Goal: Transaction & Acquisition: Download file/media

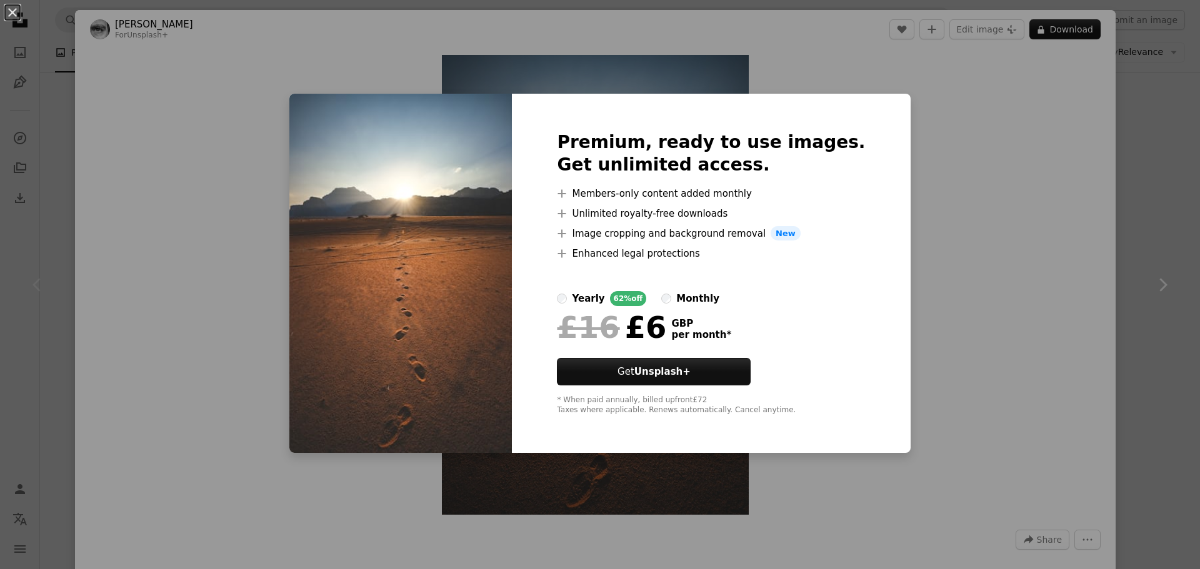
click at [1144, 55] on div "An X shape Premium, ready to use images. Get unlimited access. A plus sign Memb…" at bounding box center [600, 284] width 1200 height 569
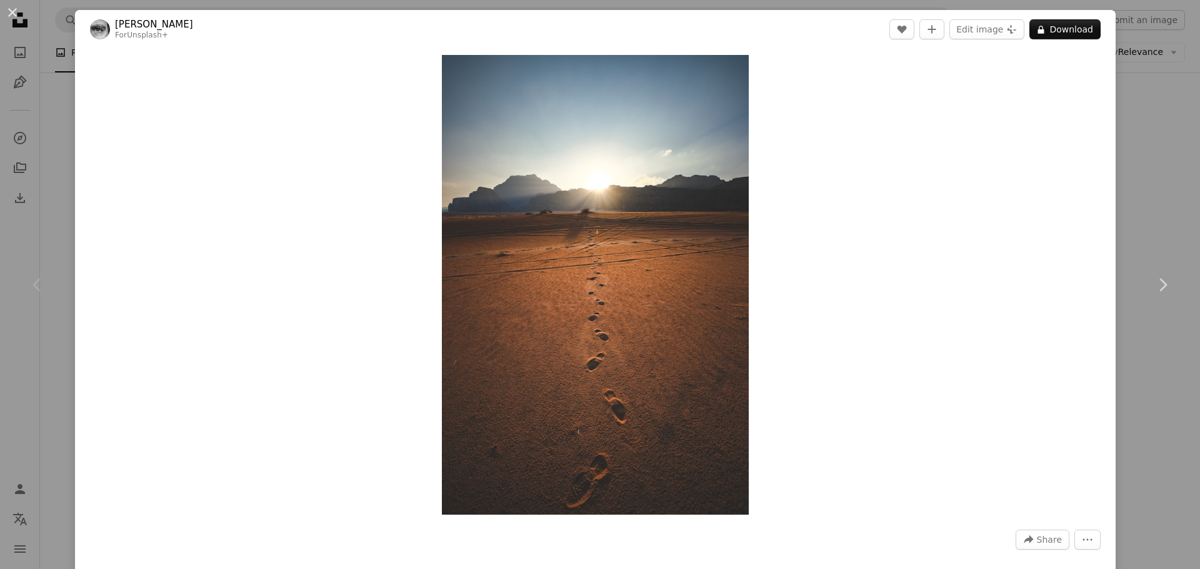
click at [1122, 77] on div "An X shape Chevron left Chevron right [PERSON_NAME] For Unsplash+ A heart A plu…" at bounding box center [600, 284] width 1200 height 569
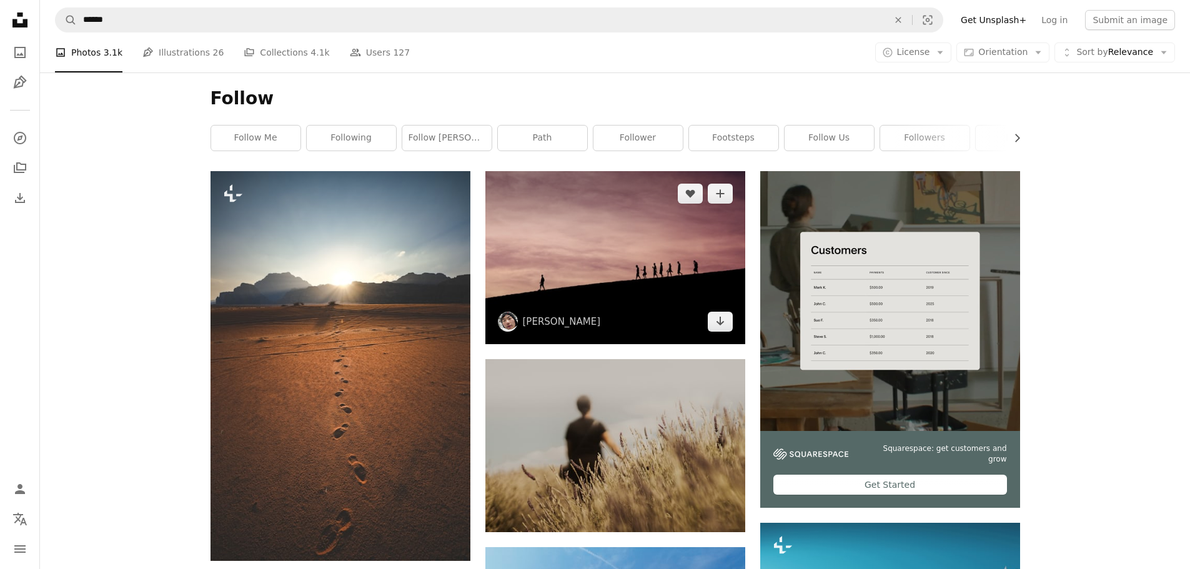
click at [626, 281] on img at bounding box center [616, 257] width 260 height 173
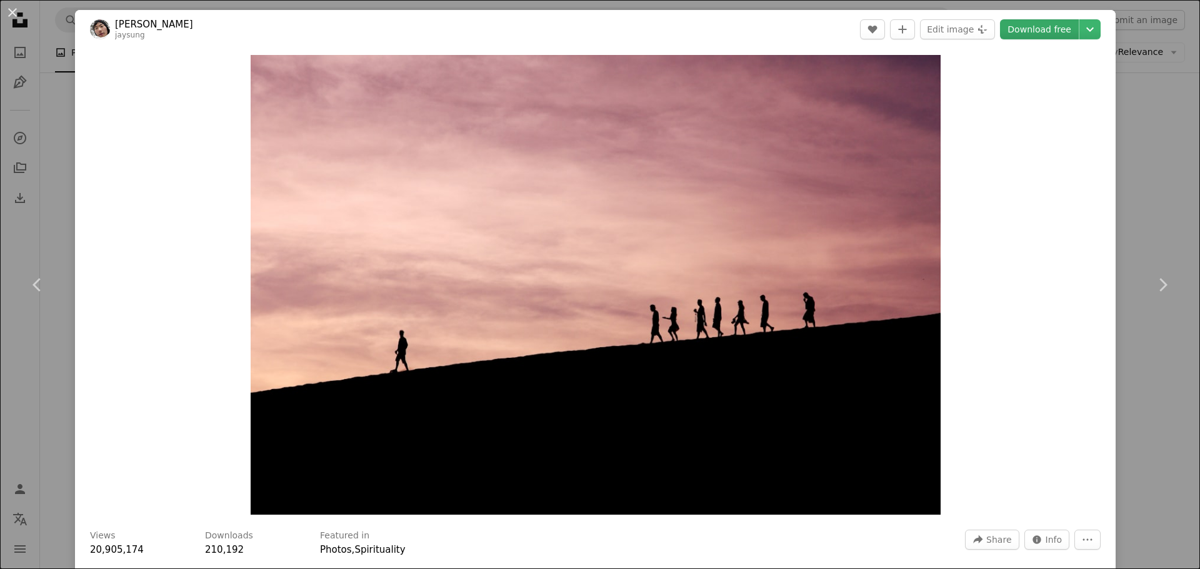
click at [1042, 34] on link "Download free" at bounding box center [1039, 29] width 79 height 20
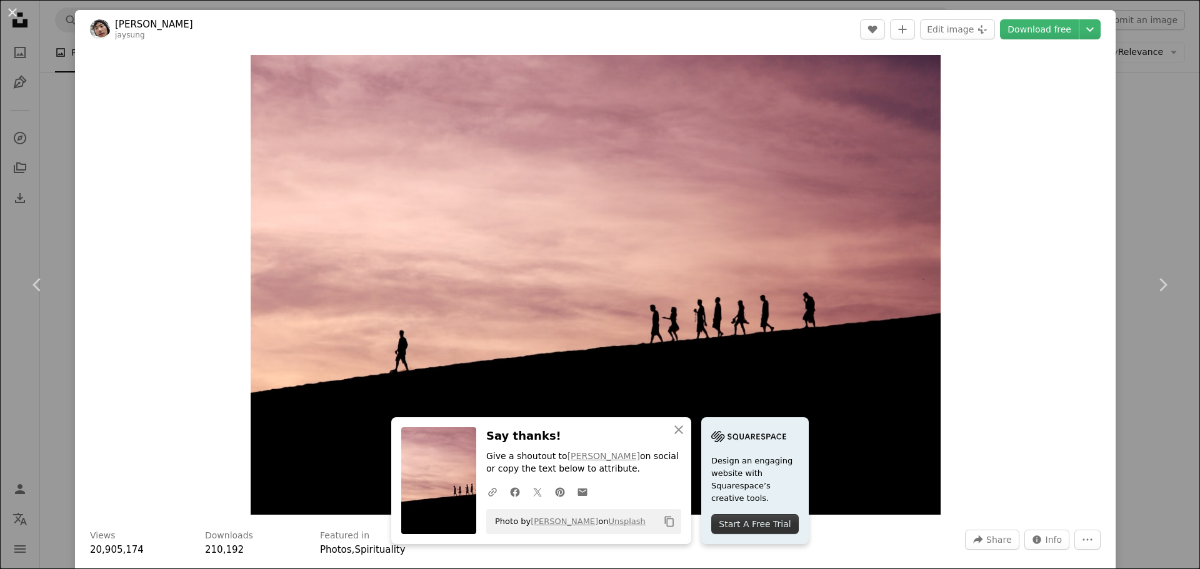
click at [1140, 179] on div "An X shape Chevron left Chevron right [PERSON_NAME] A heart A plus sign Edit im…" at bounding box center [600, 284] width 1200 height 569
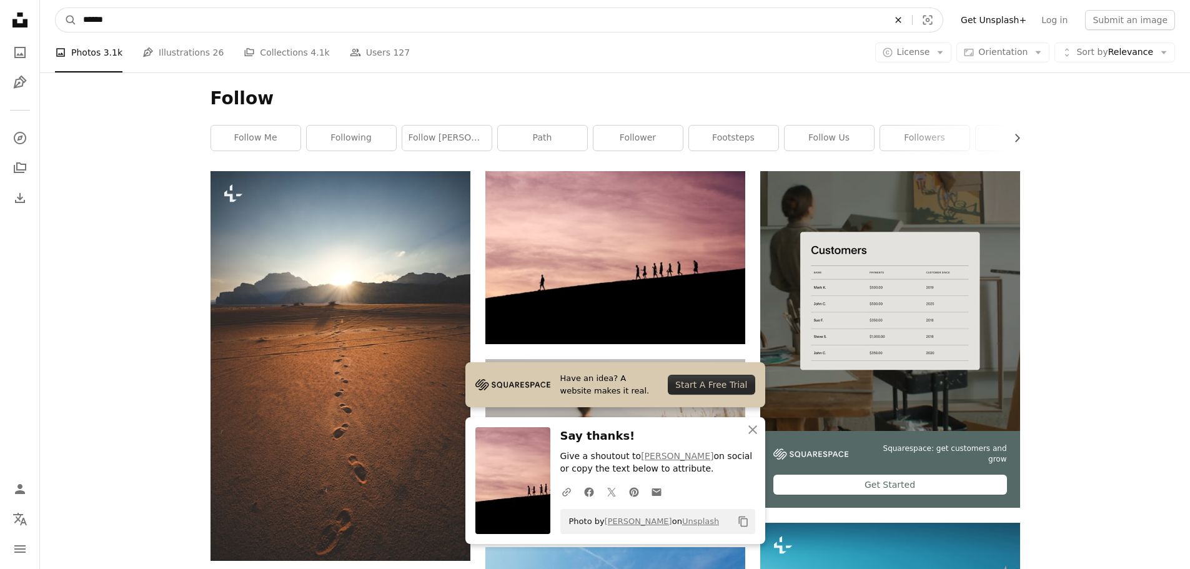
click at [910, 17] on icon "An X shape" at bounding box center [898, 20] width 27 height 10
type input "********"
click button "A magnifying glass" at bounding box center [66, 20] width 21 height 24
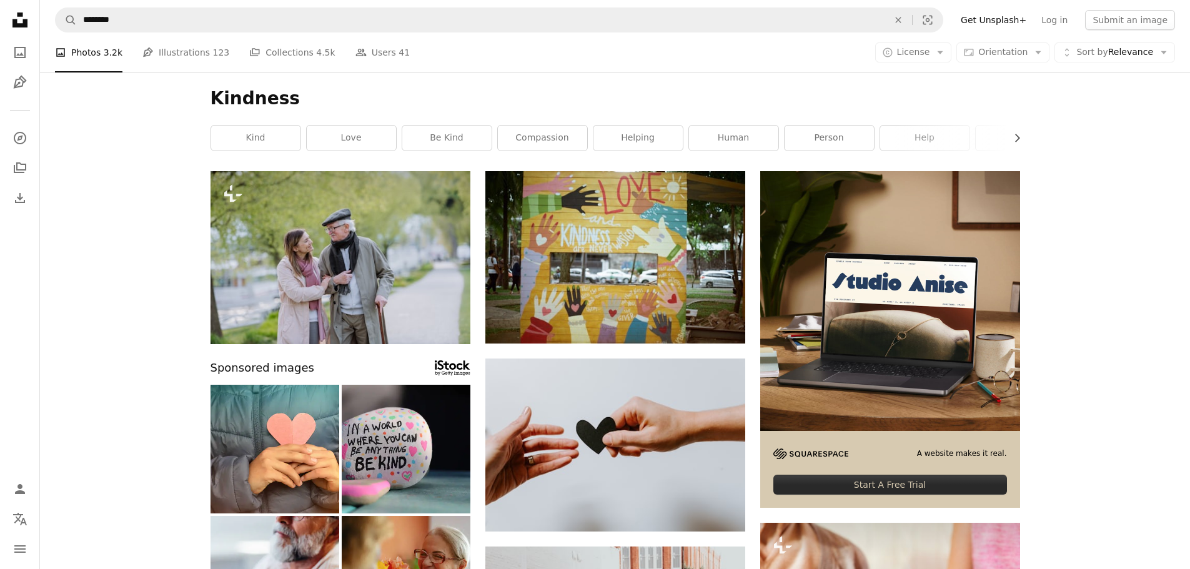
scroll to position [312, 0]
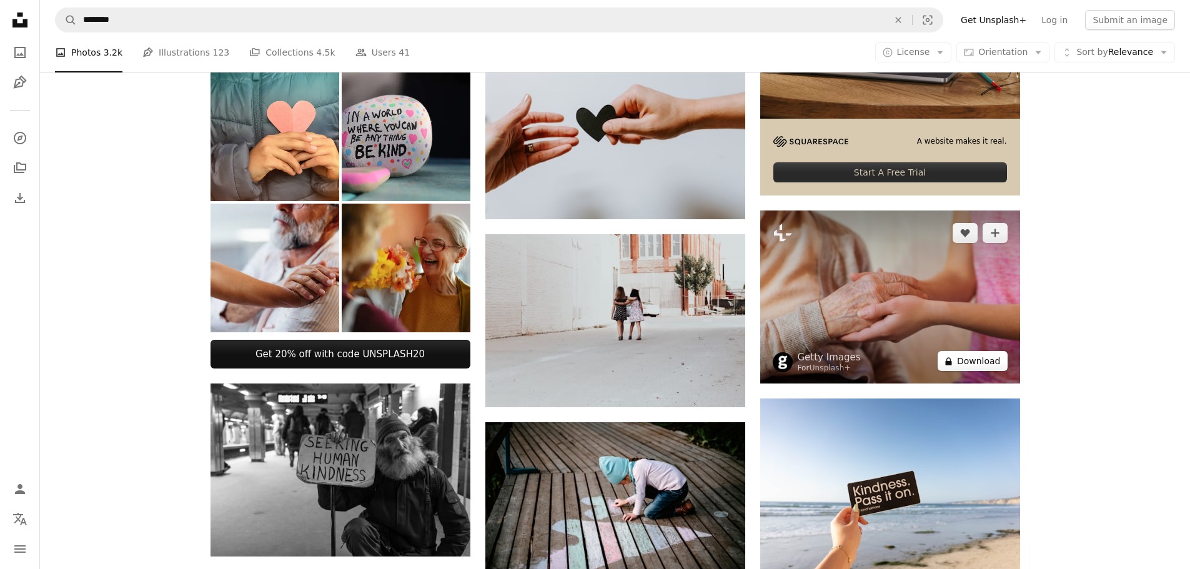
click at [980, 359] on button "A lock Download" at bounding box center [973, 361] width 70 height 20
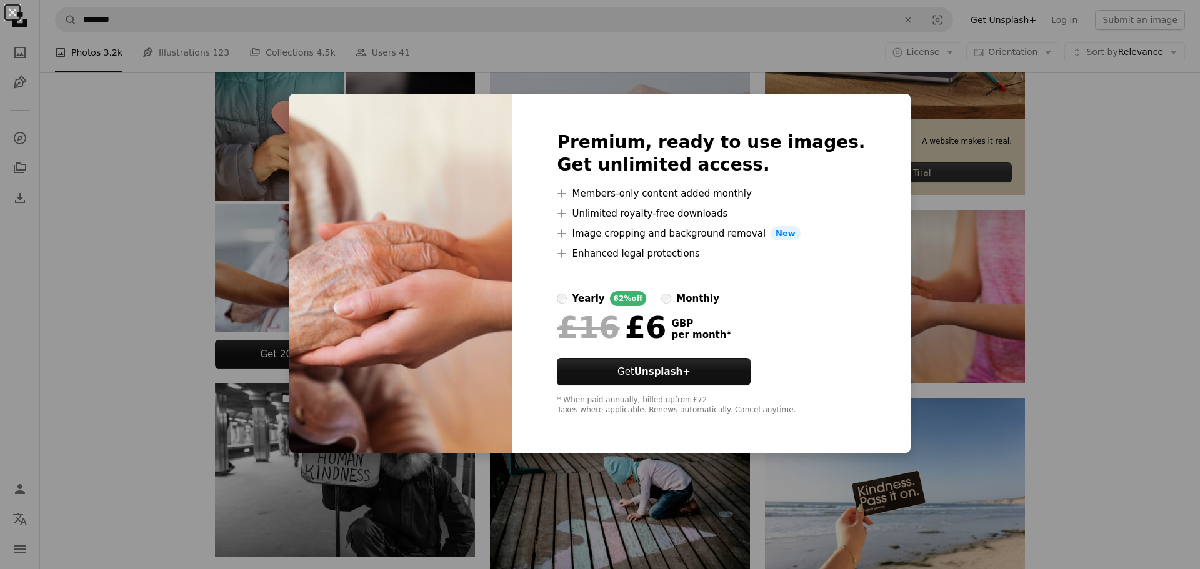
click at [1069, 271] on div "An X shape Premium, ready to use images. Get unlimited access. A plus sign Memb…" at bounding box center [600, 284] width 1200 height 569
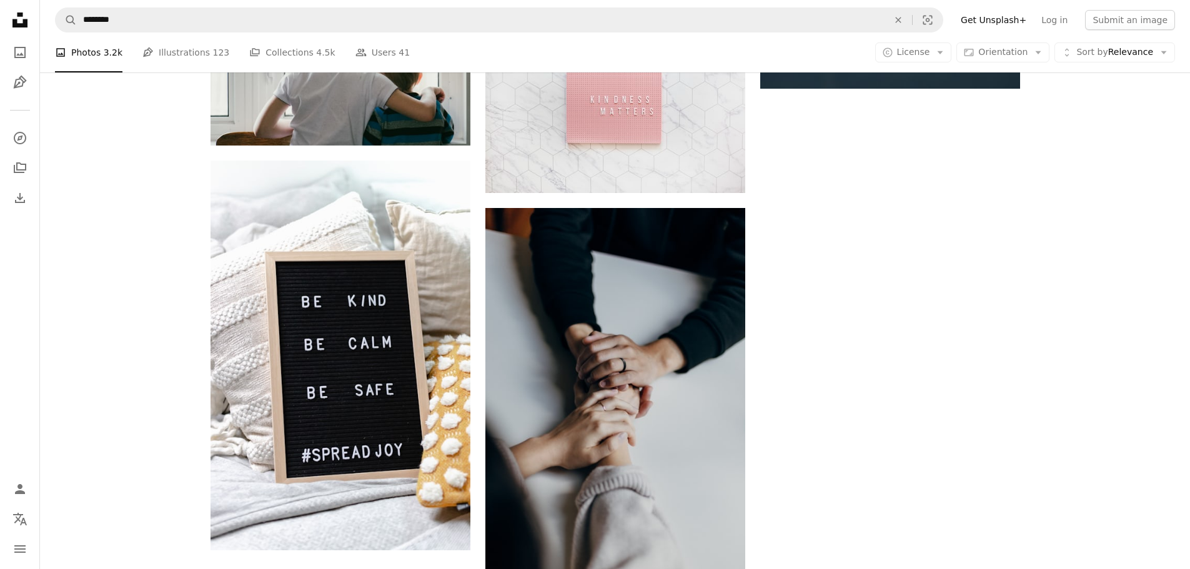
scroll to position [1750, 0]
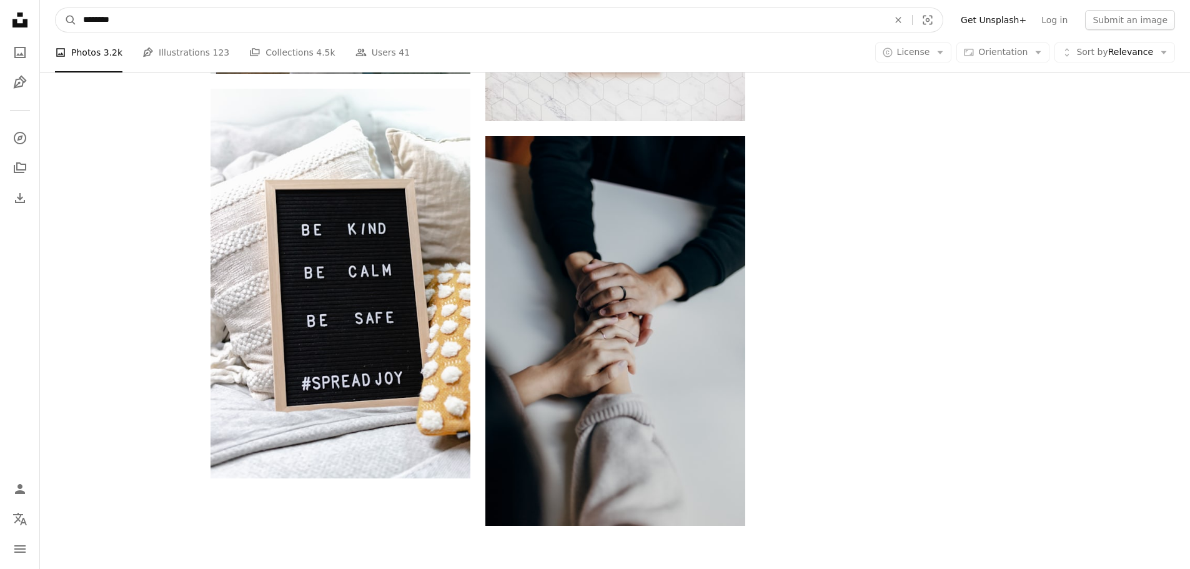
drag, startPoint x: 347, startPoint y: 21, endPoint x: 0, endPoint y: 32, distance: 347.0
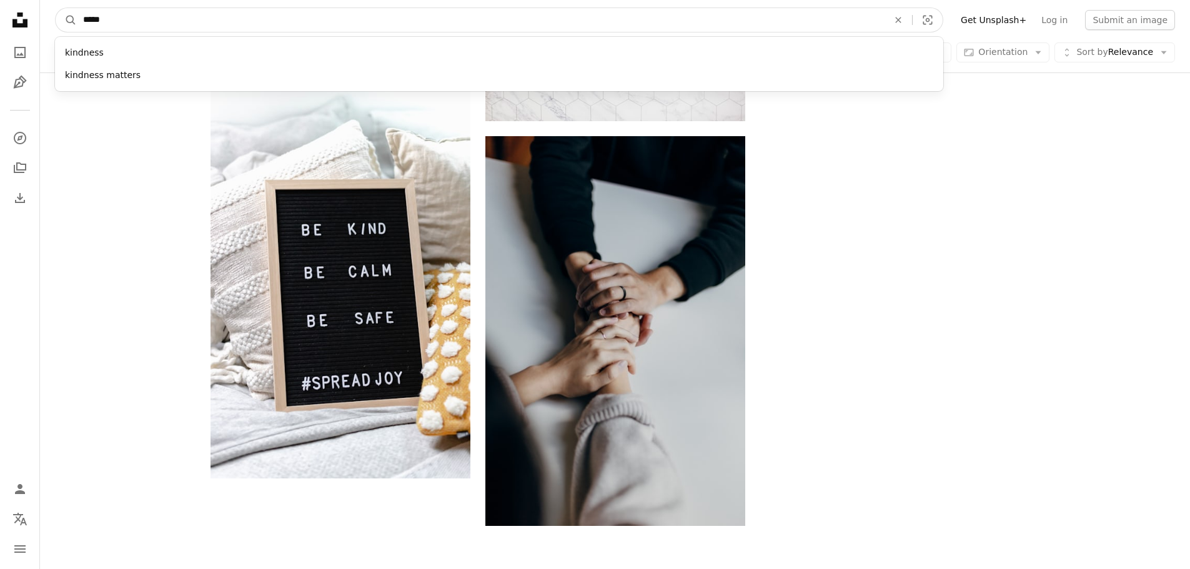
type input "******"
click button "A magnifying glass" at bounding box center [66, 20] width 21 height 24
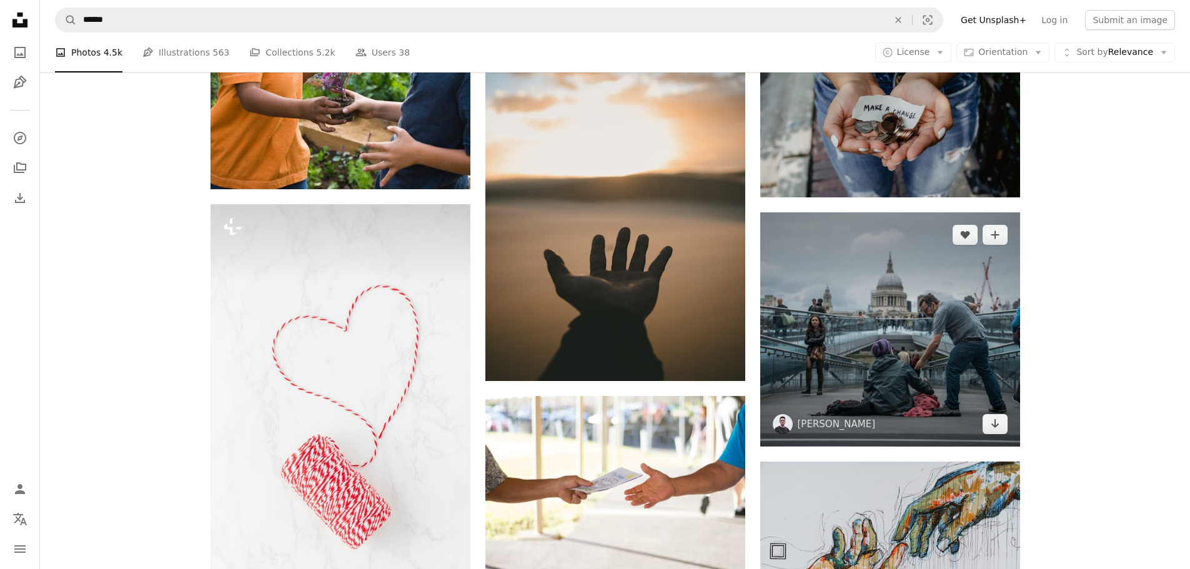
scroll to position [1125, 0]
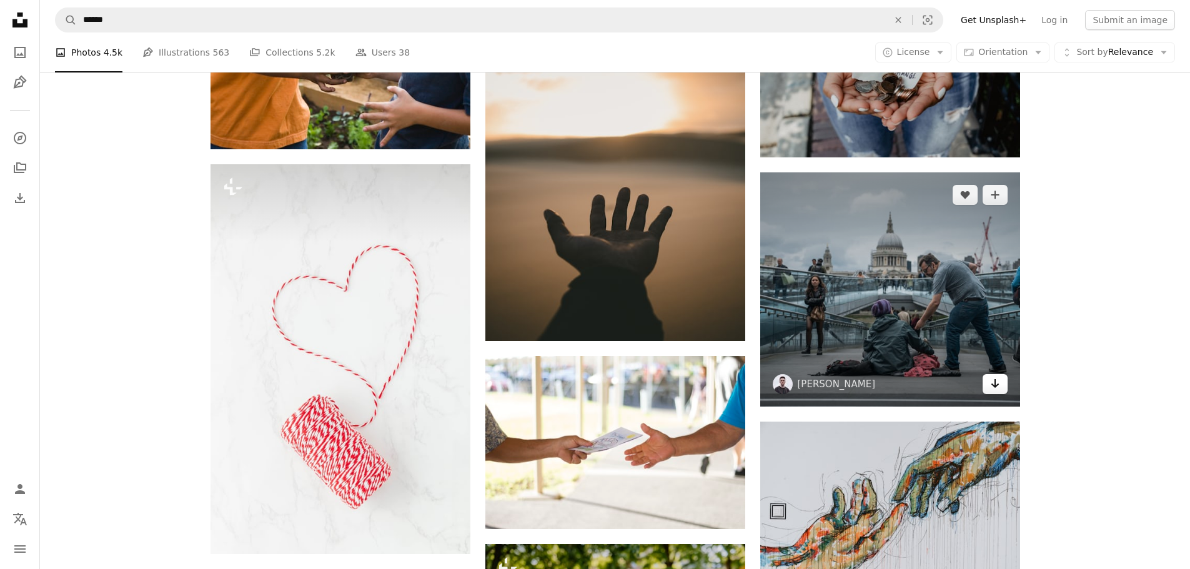
click at [994, 379] on icon "Arrow pointing down" at bounding box center [995, 383] width 10 height 15
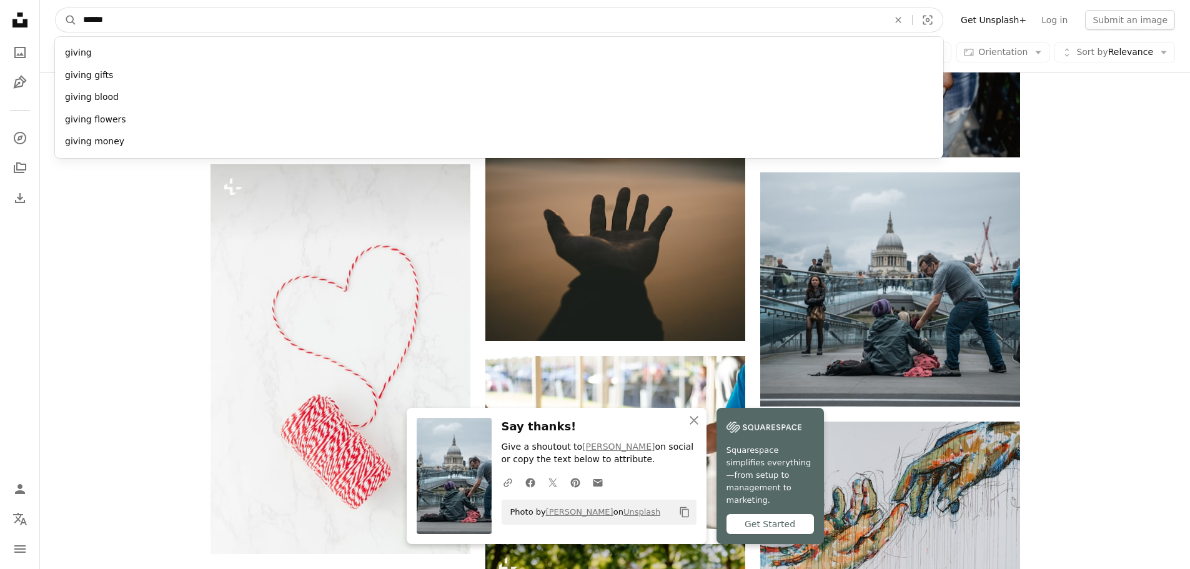
drag, startPoint x: 354, startPoint y: 21, endPoint x: 0, endPoint y: 52, distance: 355.1
click at [0, 52] on div "Unsplash logo Unsplash Home A photo Pen Tool A compass A stack of folders Downl…" at bounding box center [595, 253] width 1190 height 2756
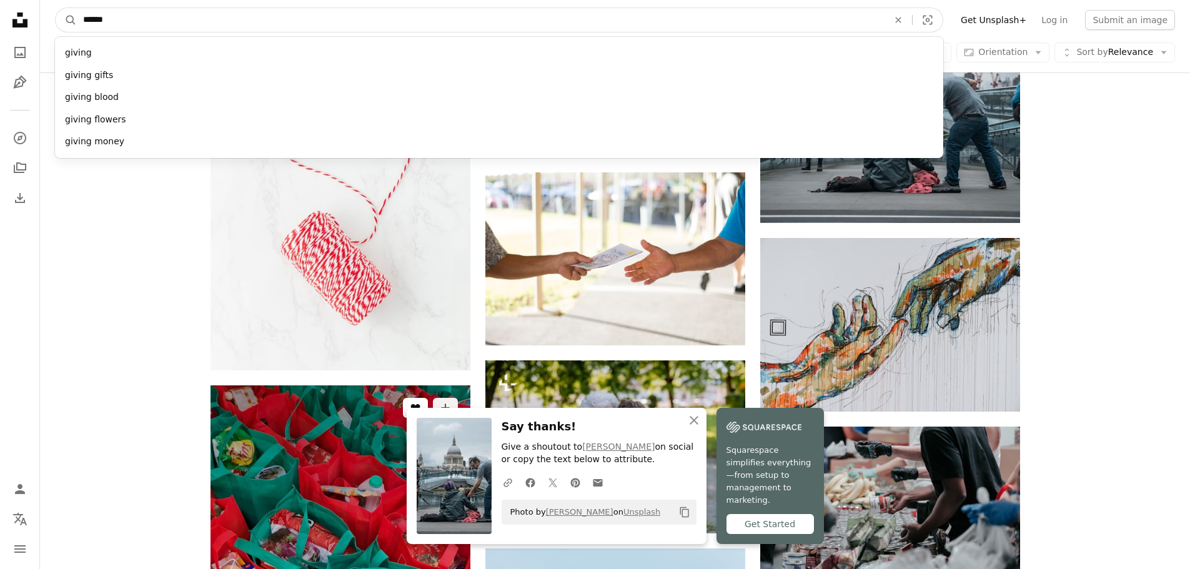
scroll to position [1375, 0]
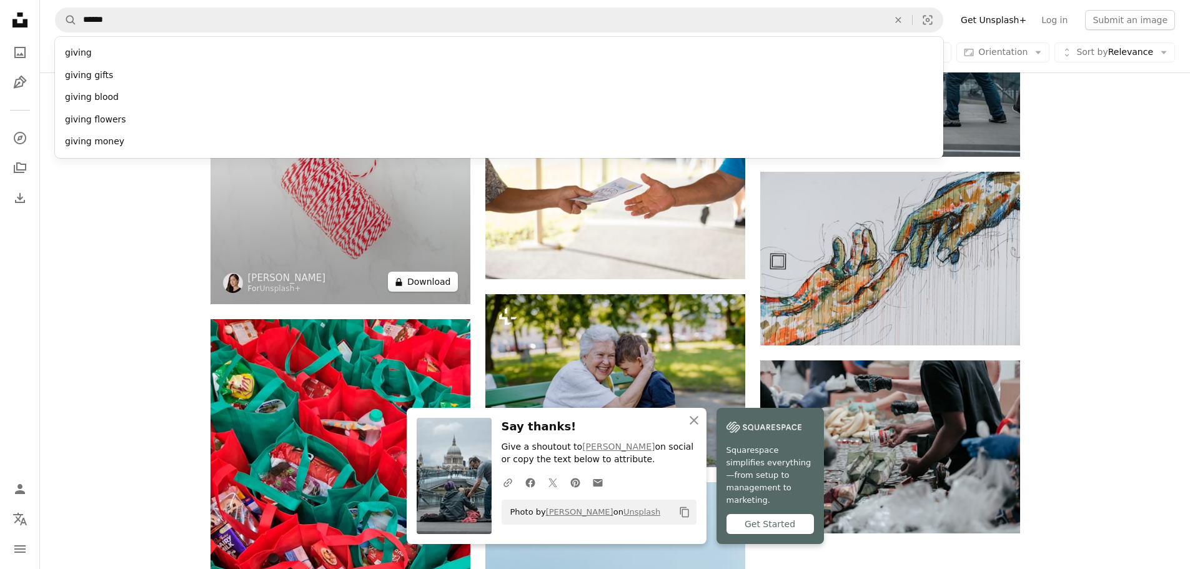
click at [433, 283] on button "A lock Download" at bounding box center [423, 282] width 70 height 20
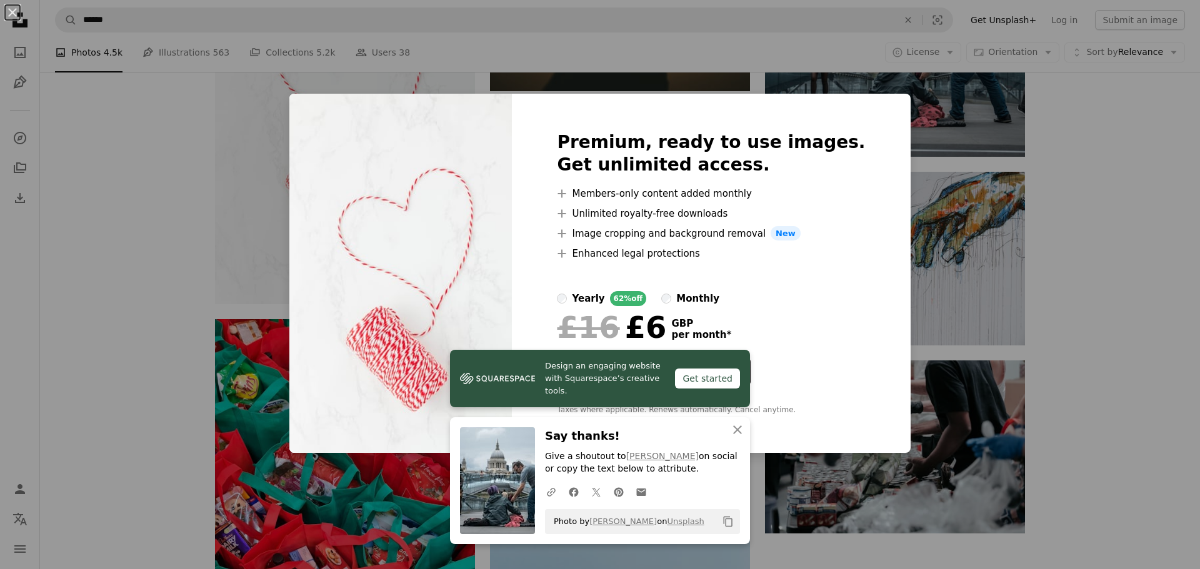
click at [1032, 220] on div "An X shape Premium, ready to use images. Get unlimited access. A plus sign Memb…" at bounding box center [600, 284] width 1200 height 569
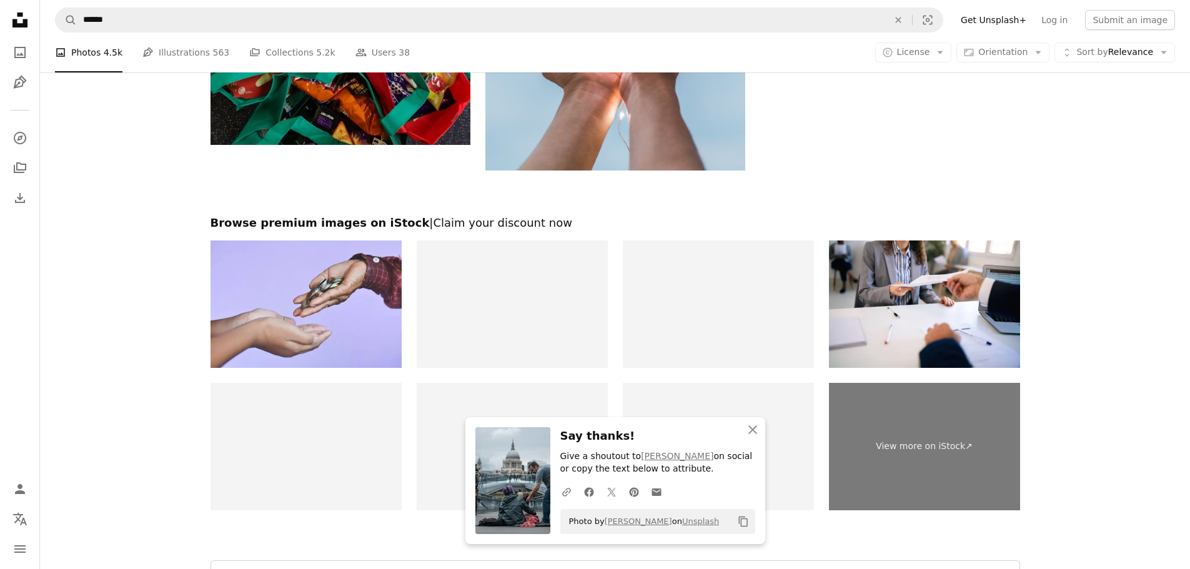
scroll to position [2186, 0]
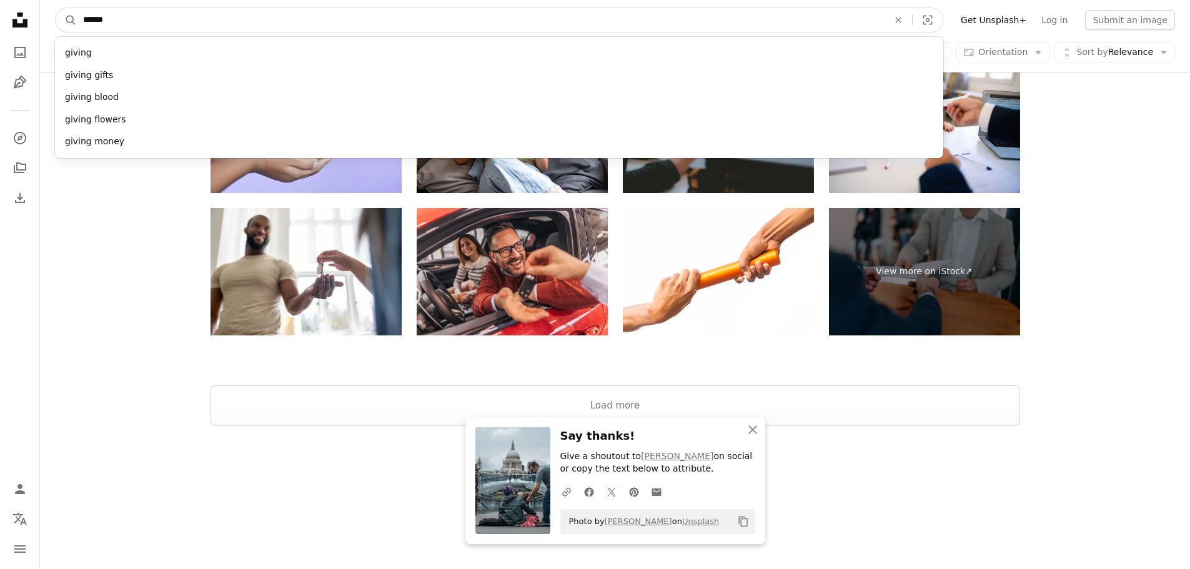
drag, startPoint x: 289, startPoint y: 17, endPoint x: 0, endPoint y: 20, distance: 289.3
type input "****"
click button "A magnifying glass" at bounding box center [66, 20] width 21 height 24
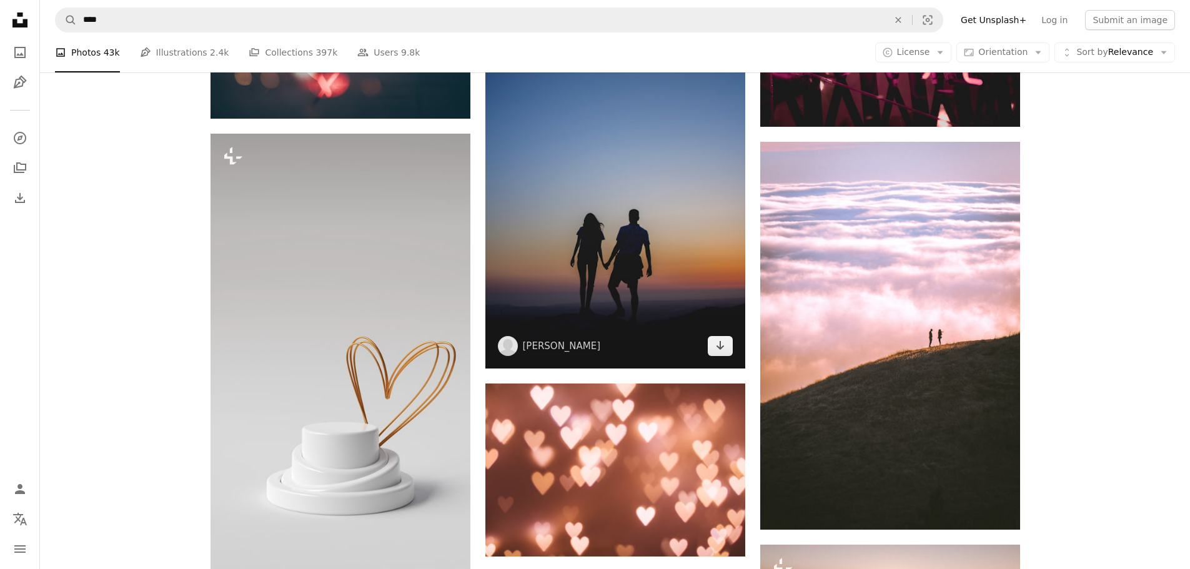
scroll to position [1375, 0]
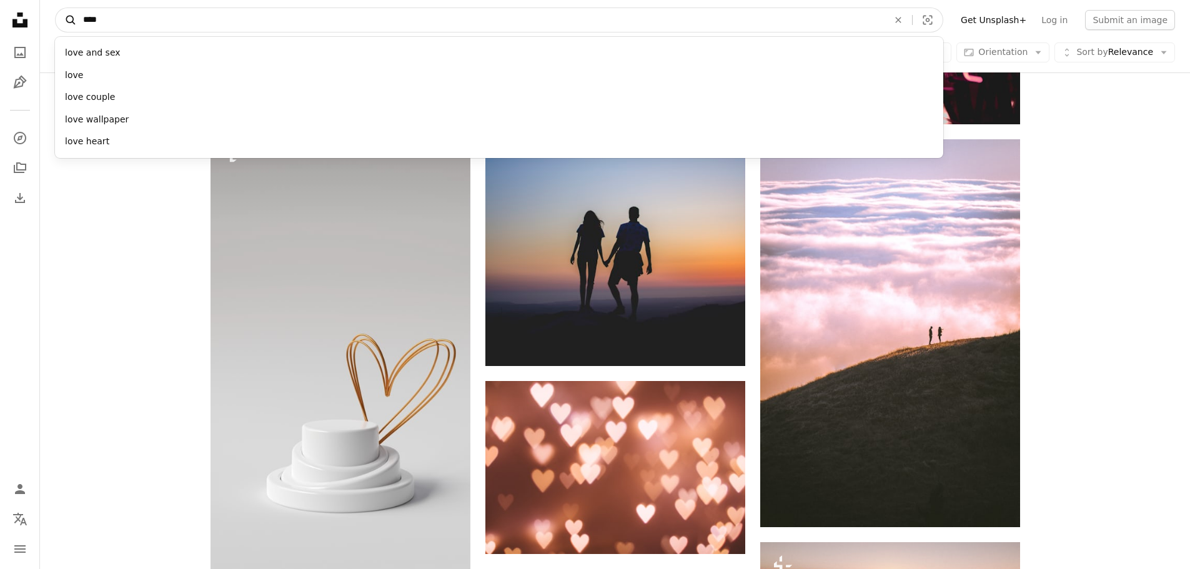
drag, startPoint x: 237, startPoint y: 25, endPoint x: 67, endPoint y: 17, distance: 170.2
click at [67, 17] on form "A magnifying glass **** love and sex love love couple love wallpaper love heart…" at bounding box center [499, 19] width 889 height 25
type input "******"
click button "A magnifying glass" at bounding box center [66, 20] width 21 height 24
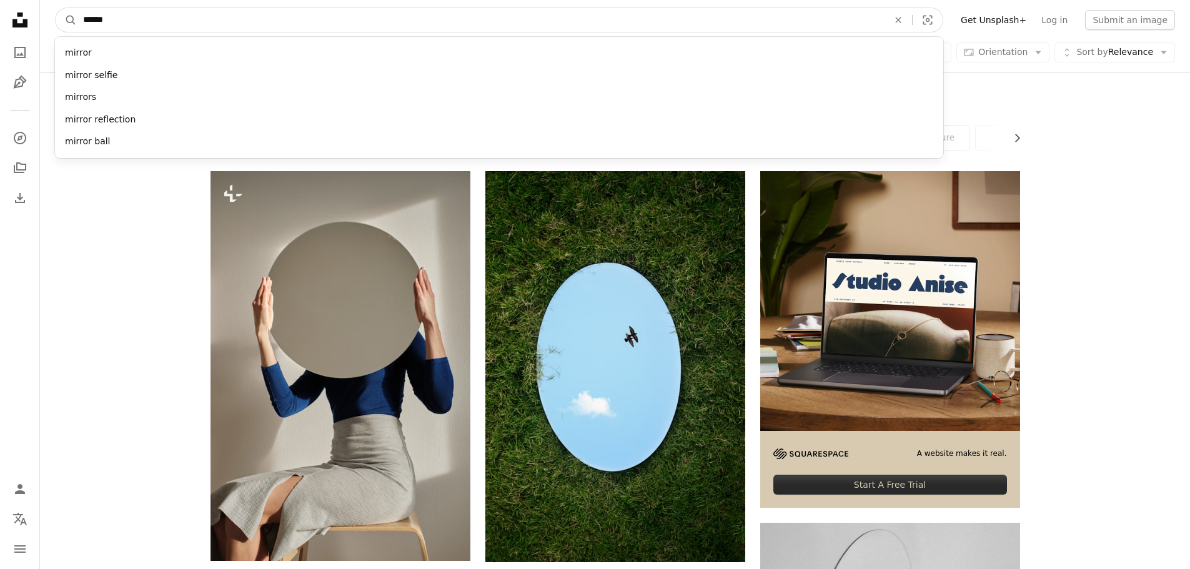
drag, startPoint x: 399, startPoint y: 12, endPoint x: 0, endPoint y: -76, distance: 408.1
type input "**********"
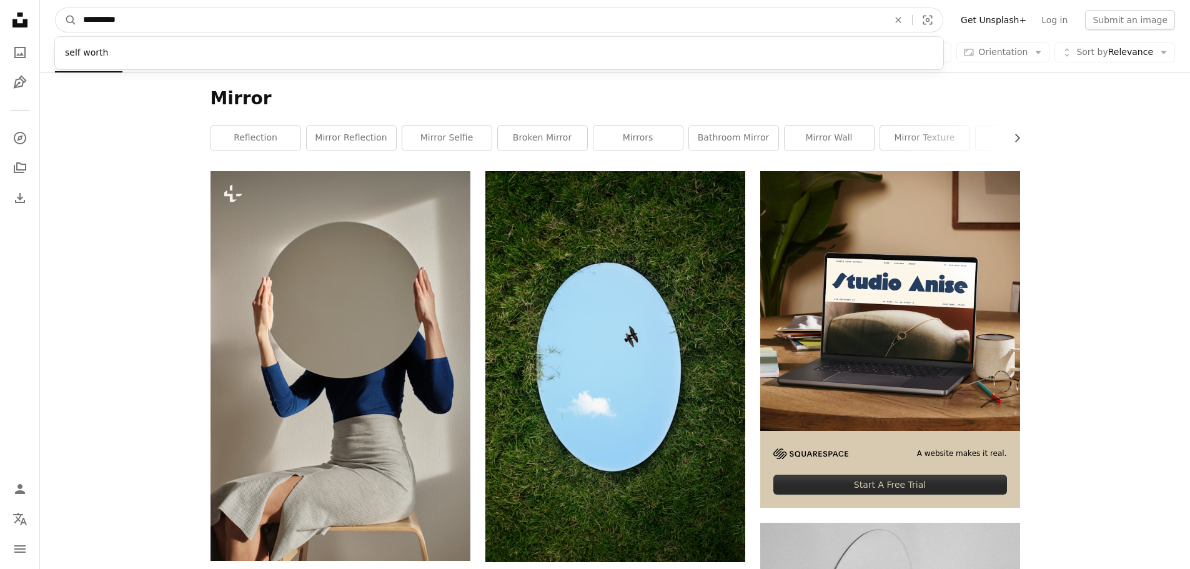
click button "A magnifying glass" at bounding box center [66, 20] width 21 height 24
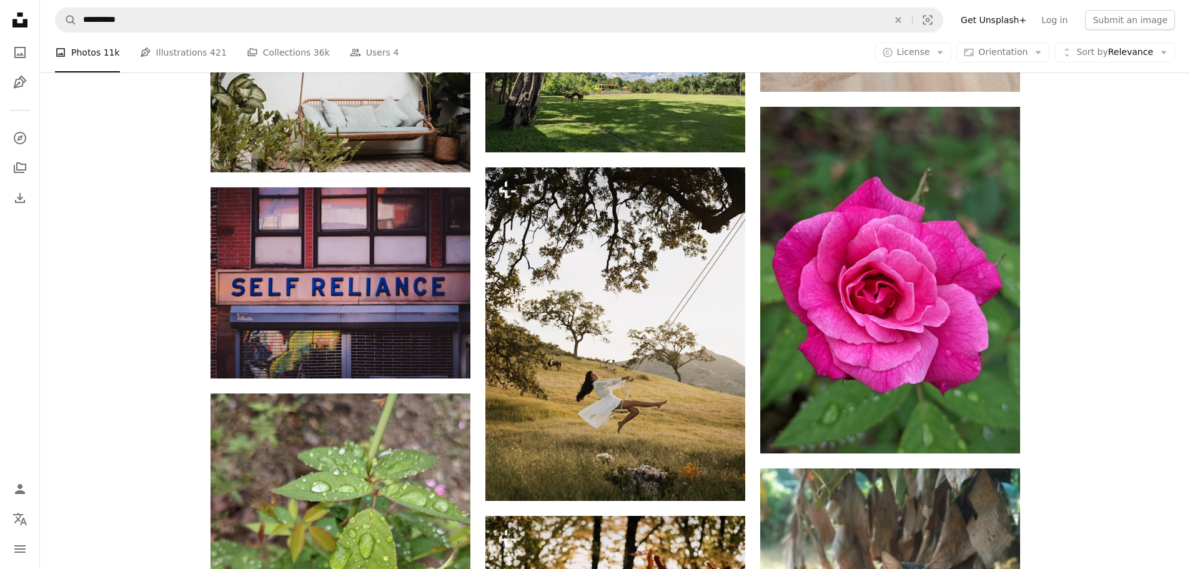
scroll to position [1312, 0]
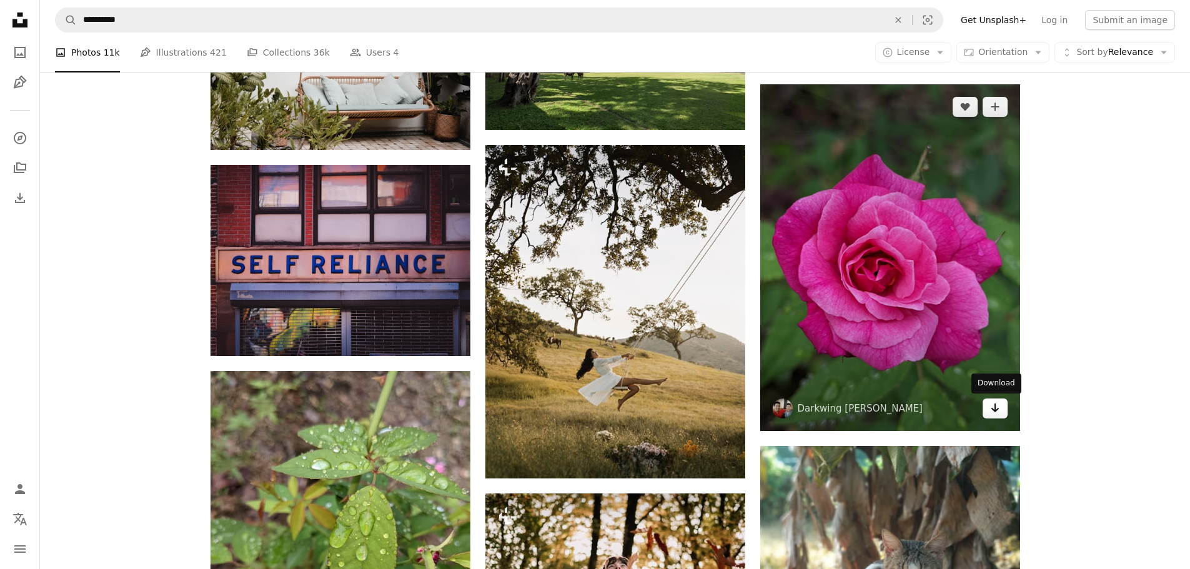
click at [997, 411] on icon "Arrow pointing down" at bounding box center [995, 408] width 10 height 15
